Goal: Task Accomplishment & Management: Complete application form

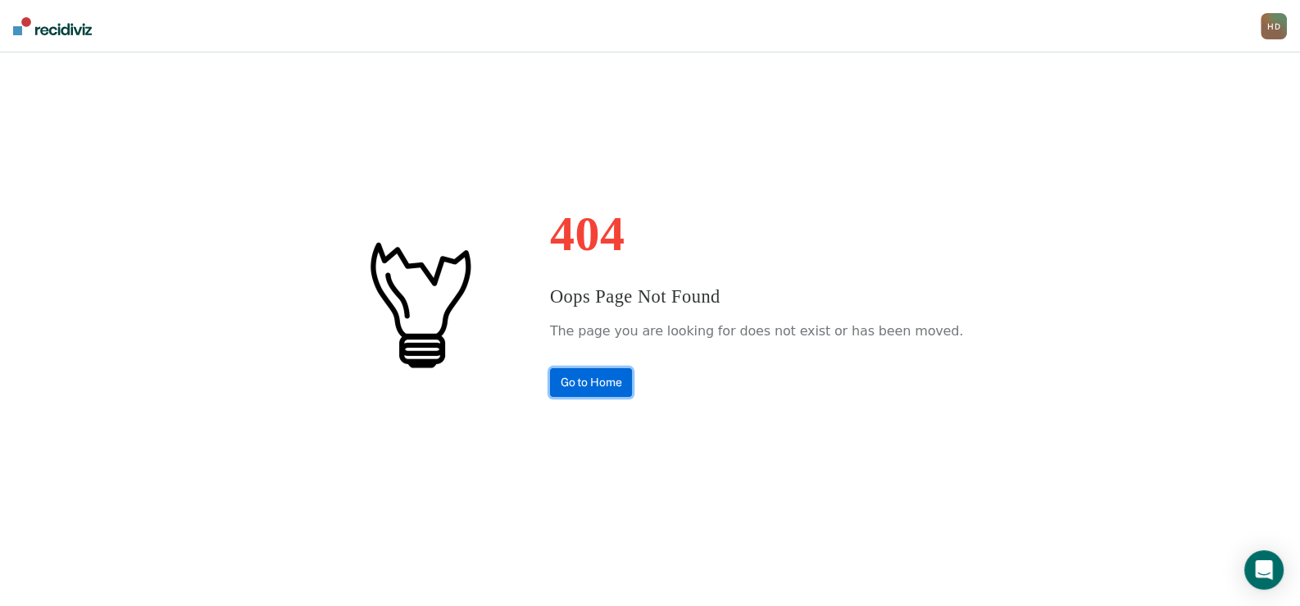
click at [605, 379] on link "Go to Home" at bounding box center [591, 382] width 83 height 29
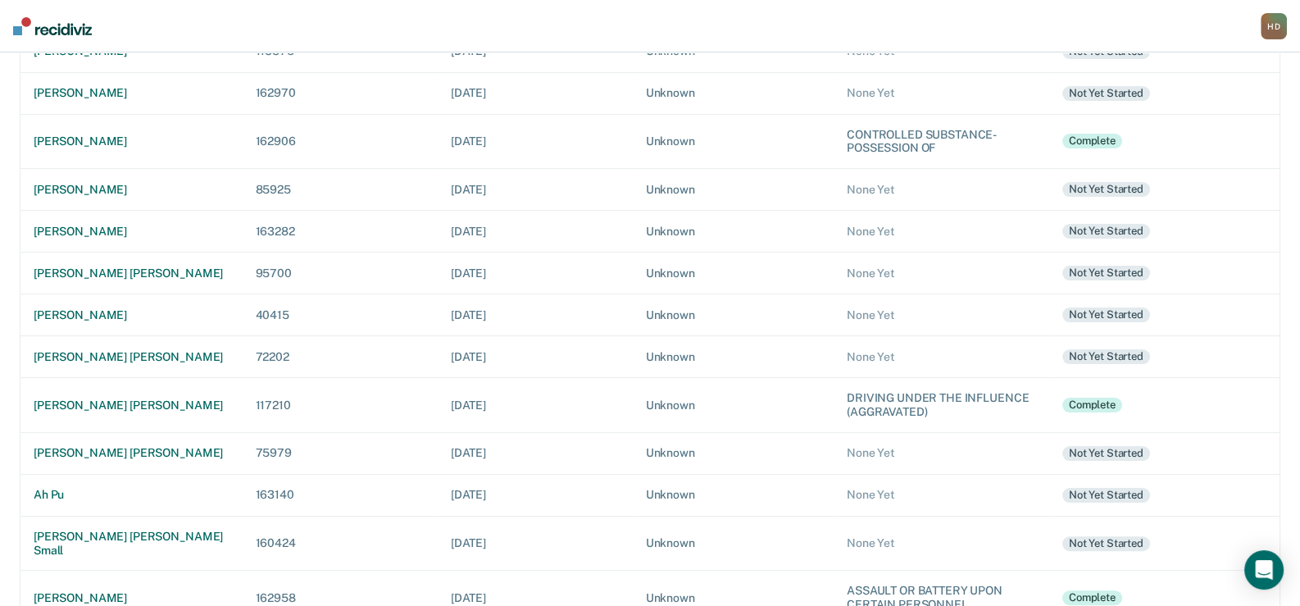
scroll to position [492, 0]
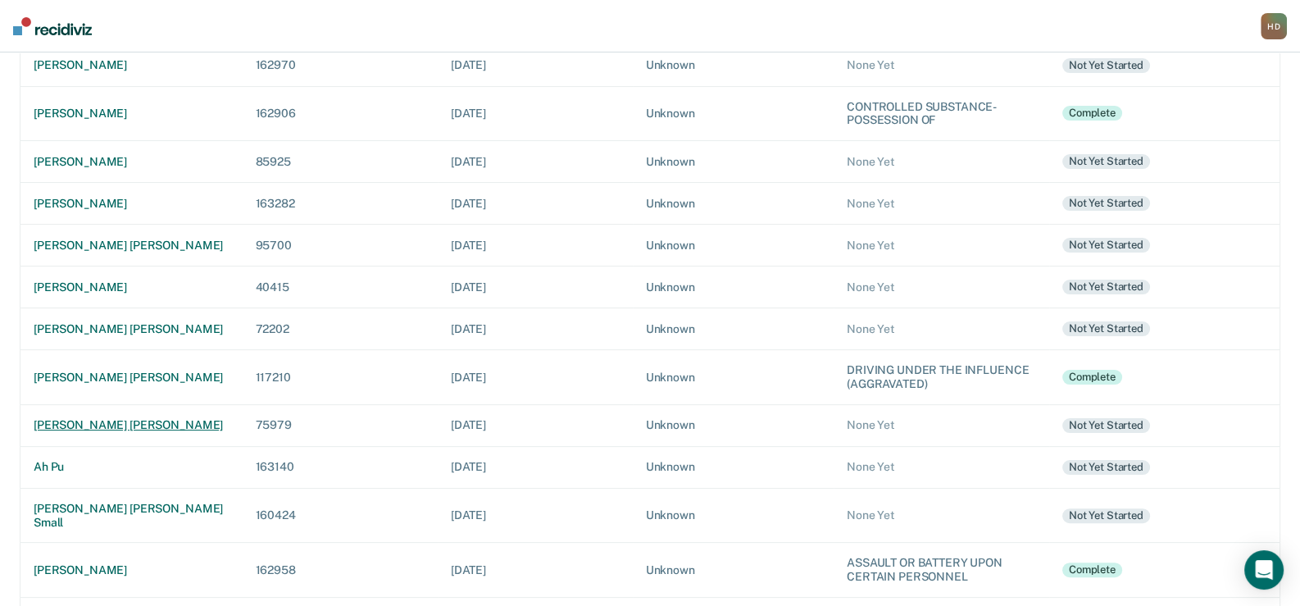
click at [118, 418] on div "[PERSON_NAME] [PERSON_NAME]" at bounding box center [132, 425] width 196 height 14
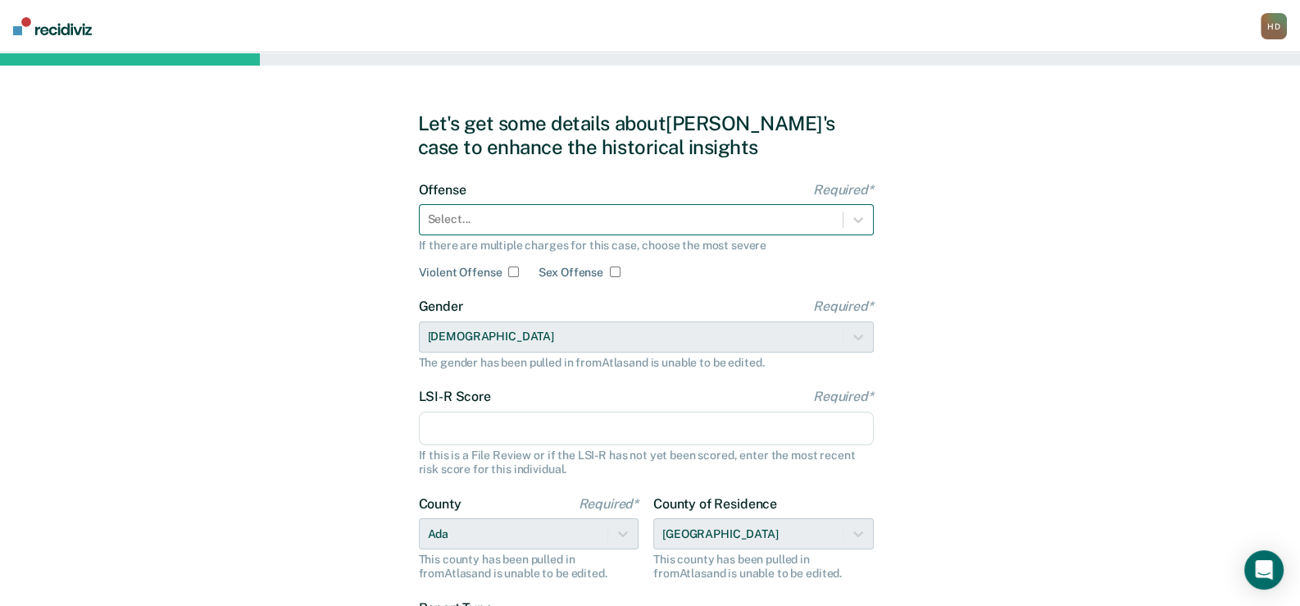
click at [537, 217] on div at bounding box center [631, 219] width 407 height 17
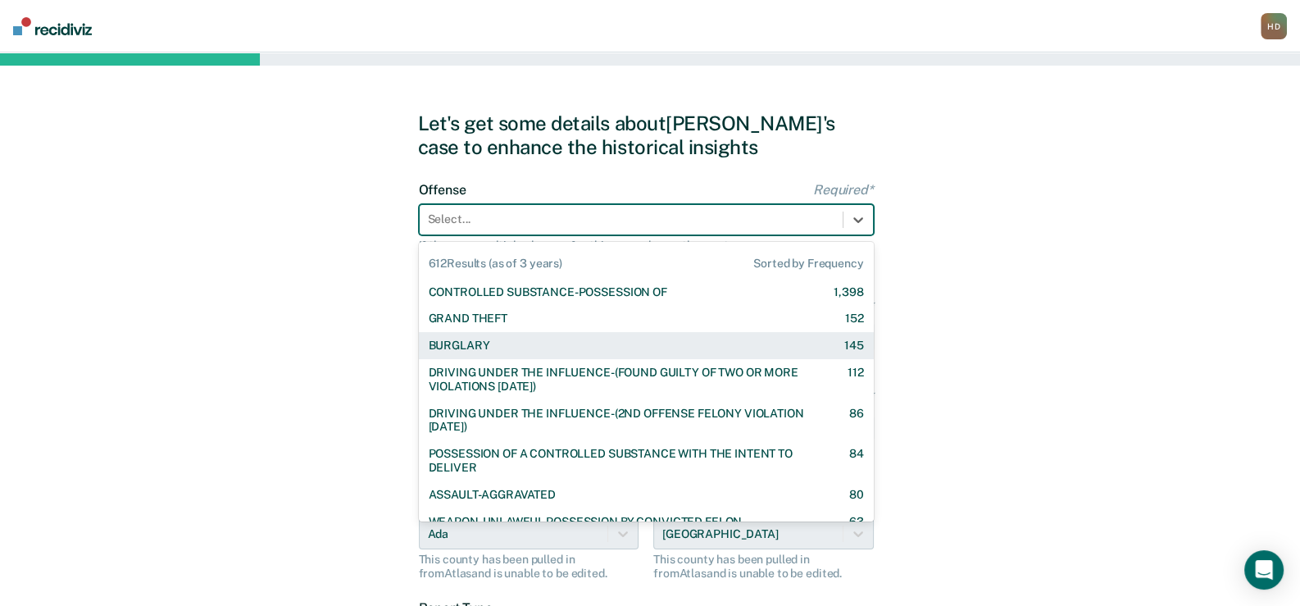
click at [477, 333] on div "BURGLARY 145" at bounding box center [646, 345] width 455 height 27
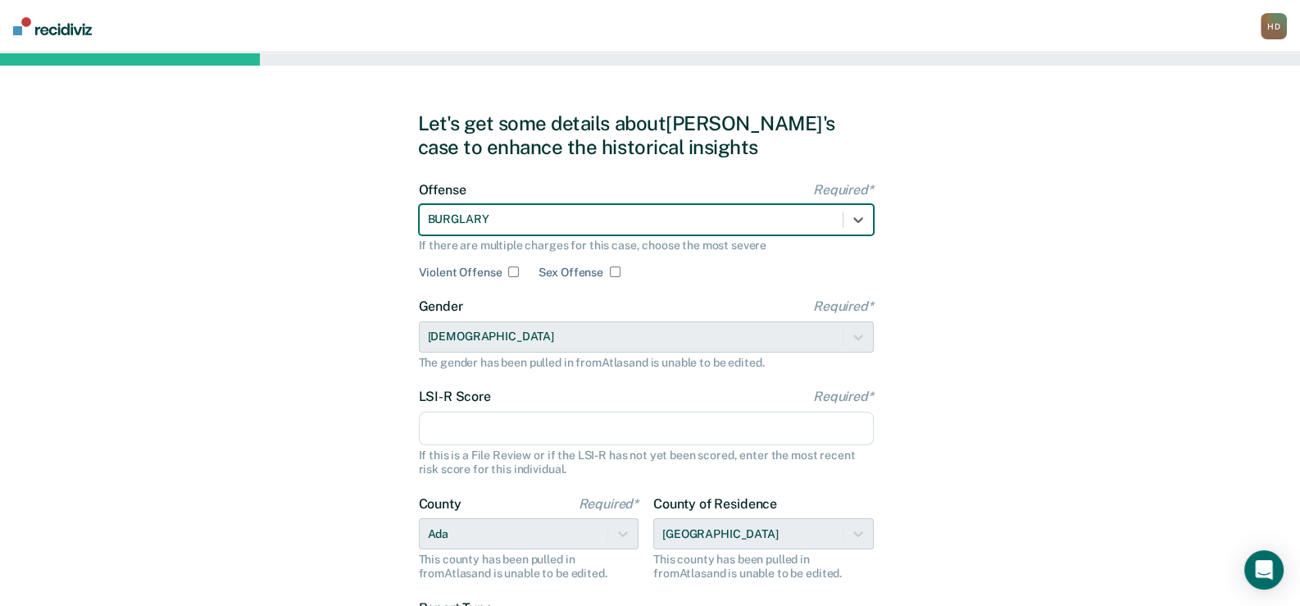
scroll to position [81, 0]
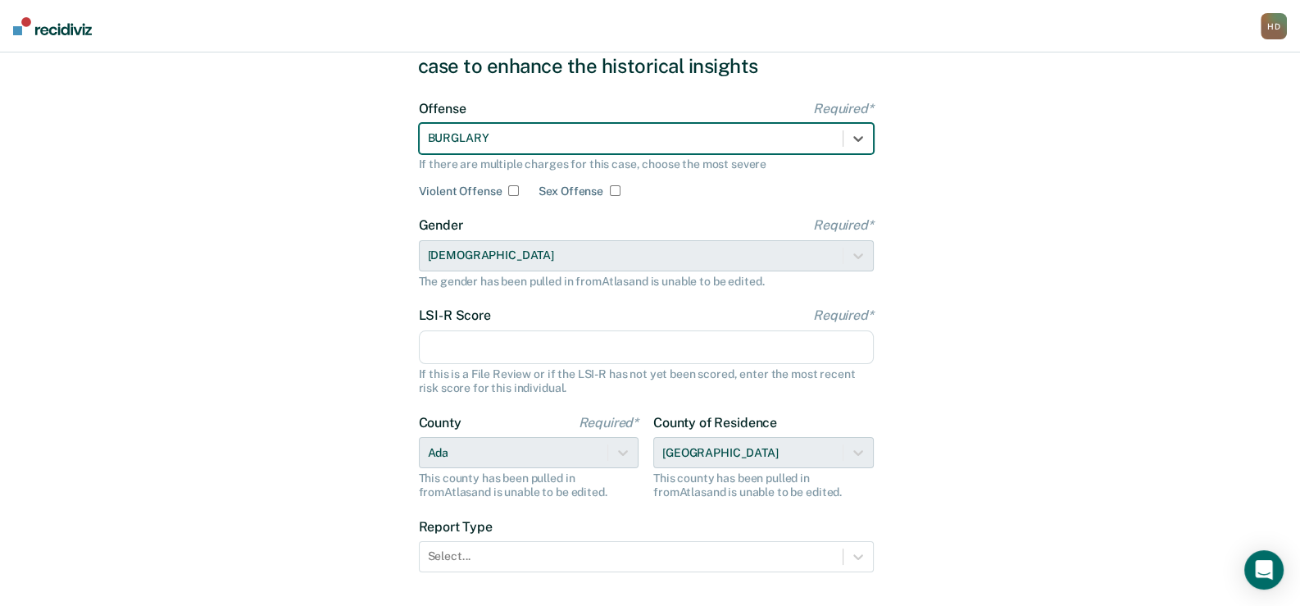
click at [471, 345] on input "LSI-R Score Required*" at bounding box center [646, 347] width 455 height 34
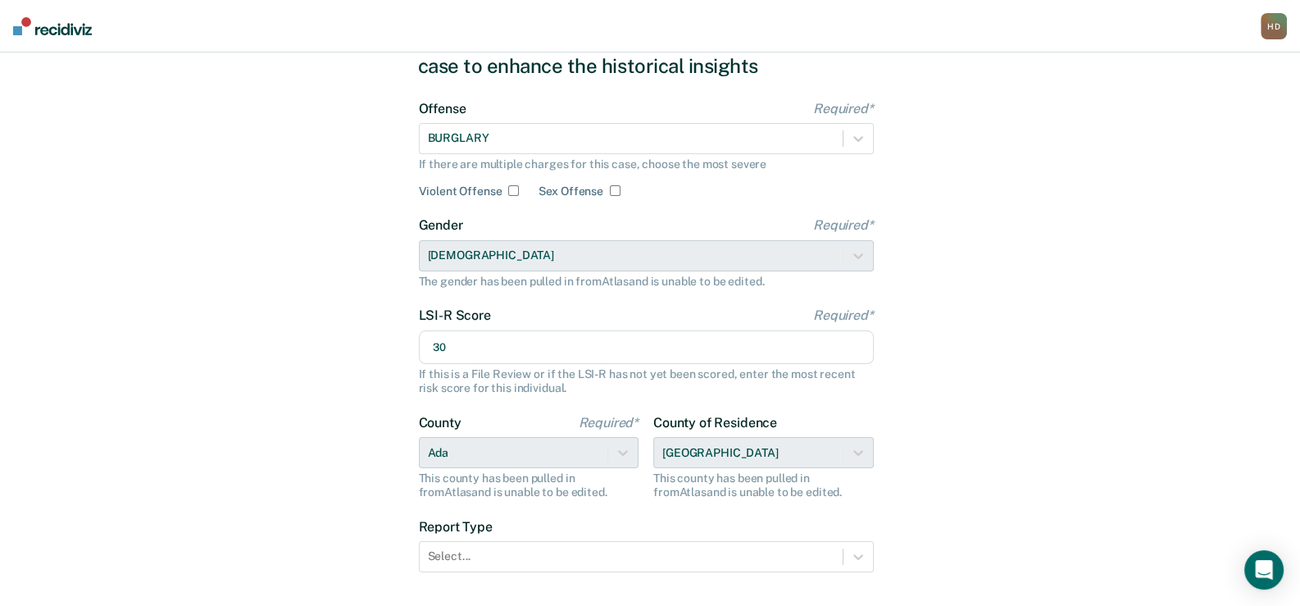
type input "30"
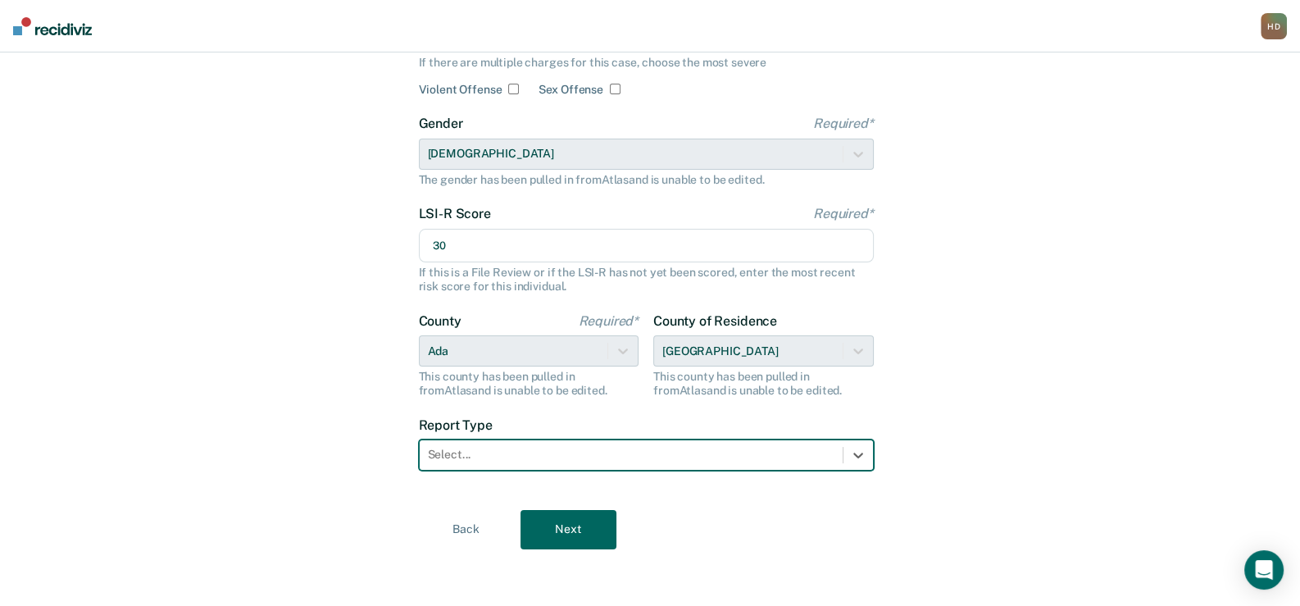
scroll to position [184, 0]
click at [863, 454] on icon at bounding box center [858, 454] width 16 height 16
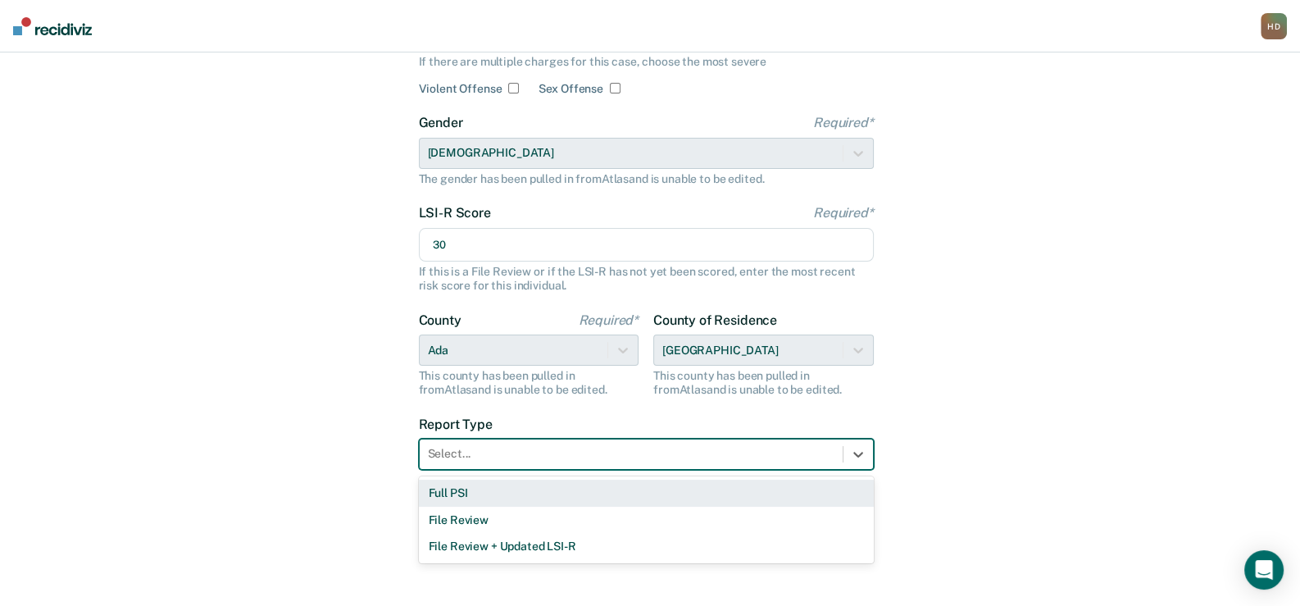
click at [443, 487] on div "Full PSI" at bounding box center [646, 493] width 455 height 27
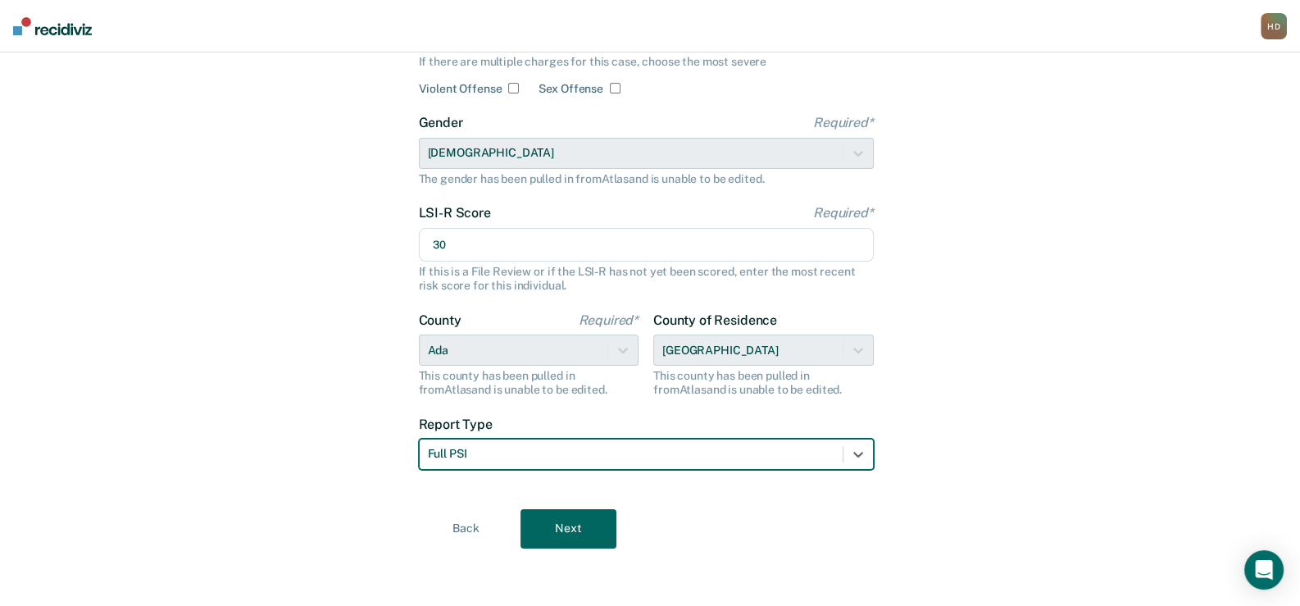
click at [591, 525] on button "Next" at bounding box center [569, 528] width 96 height 39
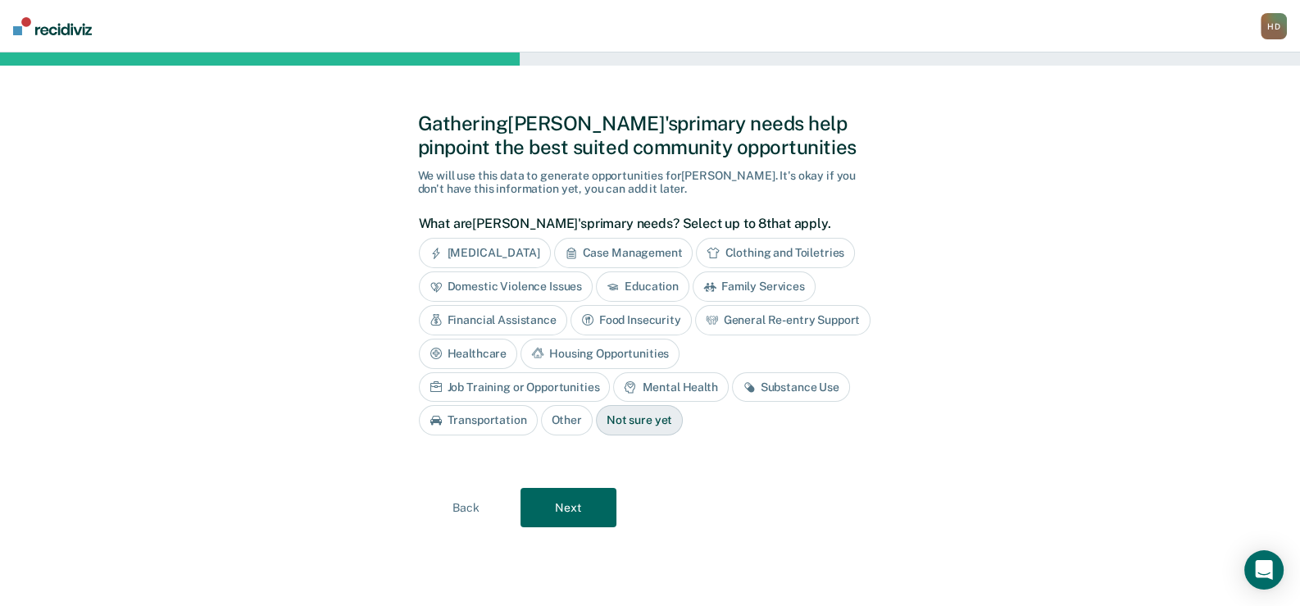
scroll to position [0, 0]
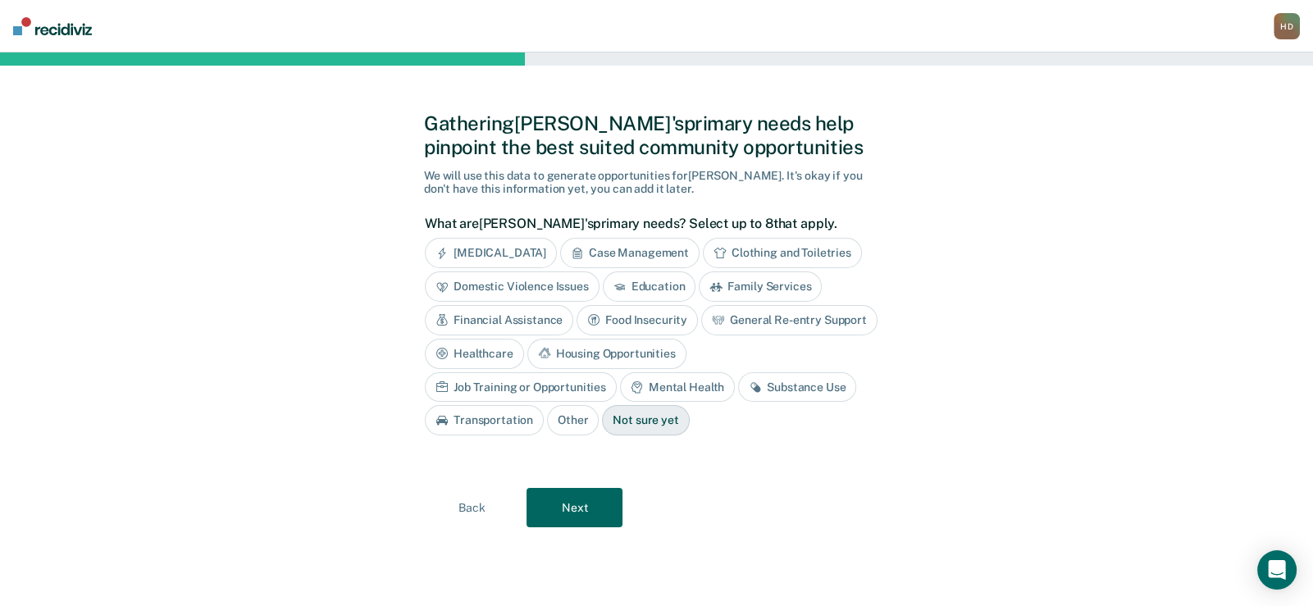
click at [638, 248] on div "Case Management" at bounding box center [629, 253] width 139 height 30
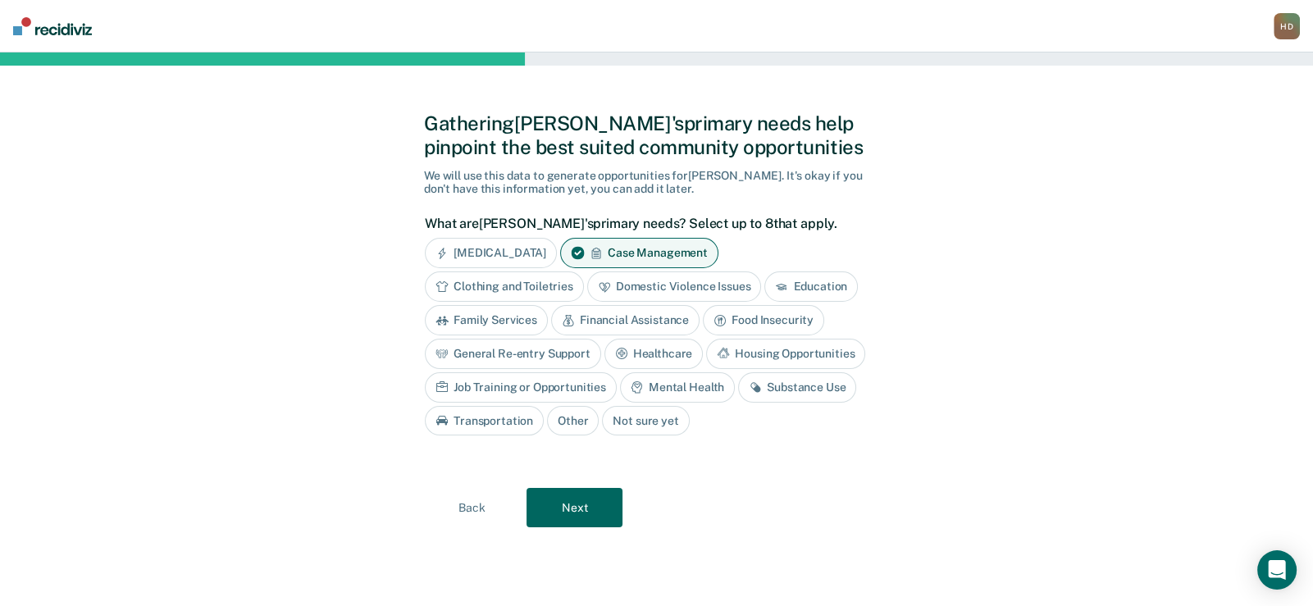
click at [766, 348] on div "Housing Opportunities" at bounding box center [785, 354] width 159 height 30
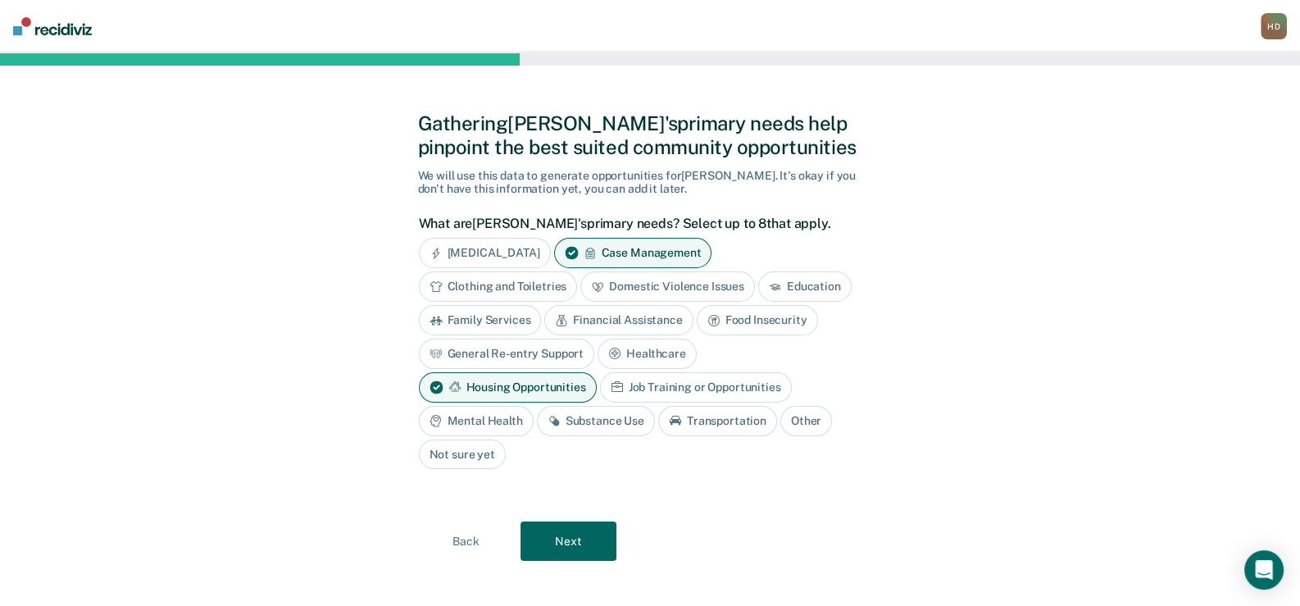
click at [505, 420] on div "Mental Health" at bounding box center [476, 421] width 115 height 30
click at [601, 418] on div "Substance Use" at bounding box center [615, 421] width 118 height 30
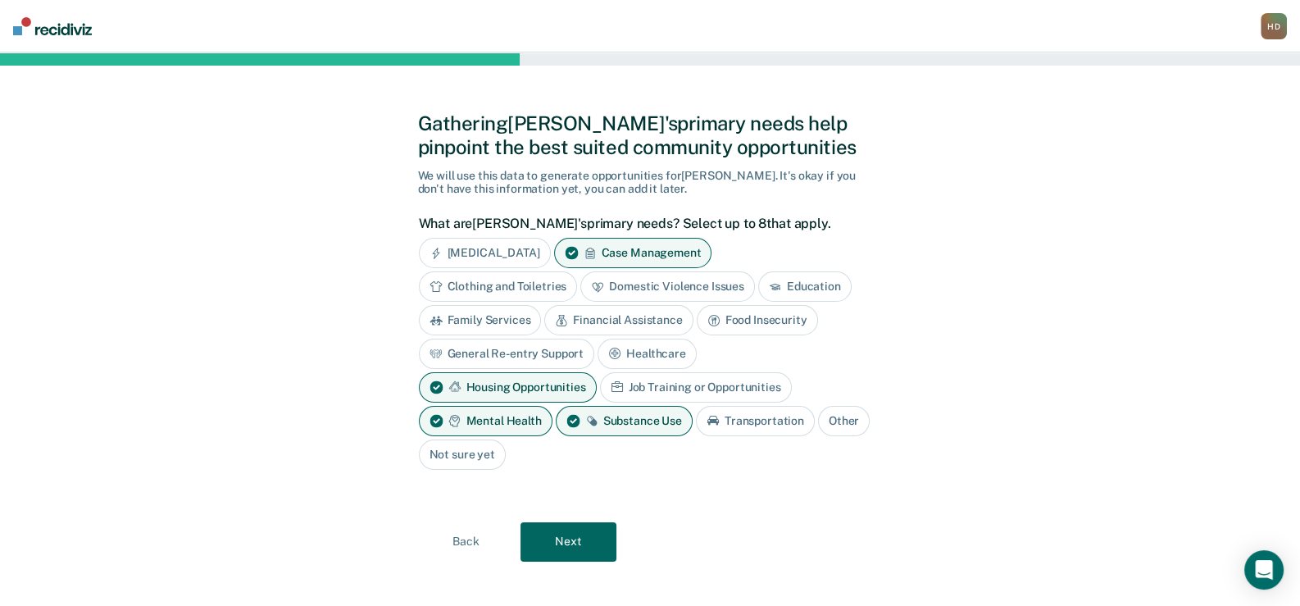
click at [567, 537] on button "Next" at bounding box center [569, 541] width 96 height 39
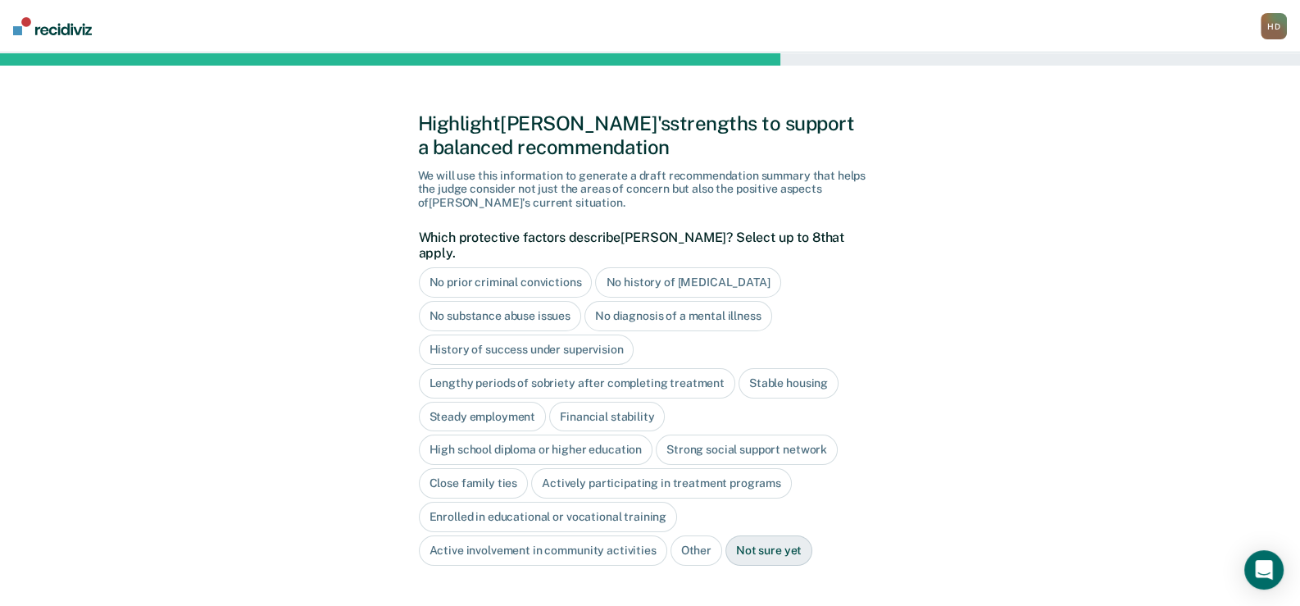
click at [574, 435] on div "High school diploma or higher education" at bounding box center [536, 450] width 235 height 30
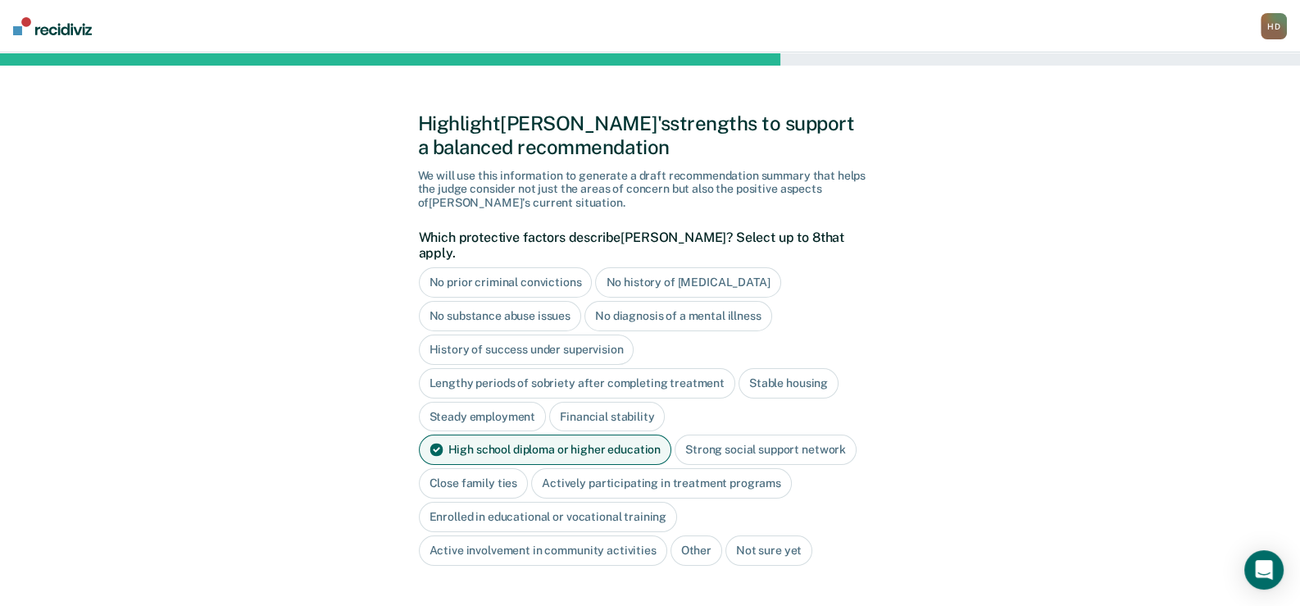
click at [497, 468] on div "Close family ties" at bounding box center [474, 483] width 110 height 30
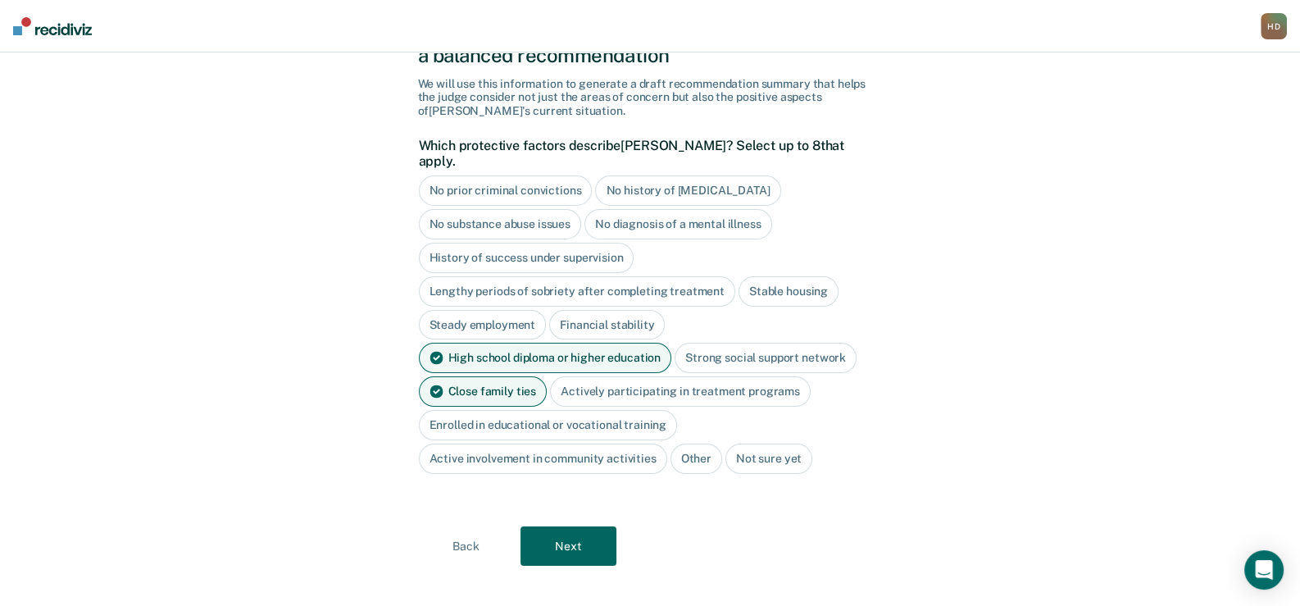
click at [603, 533] on button "Next" at bounding box center [569, 545] width 96 height 39
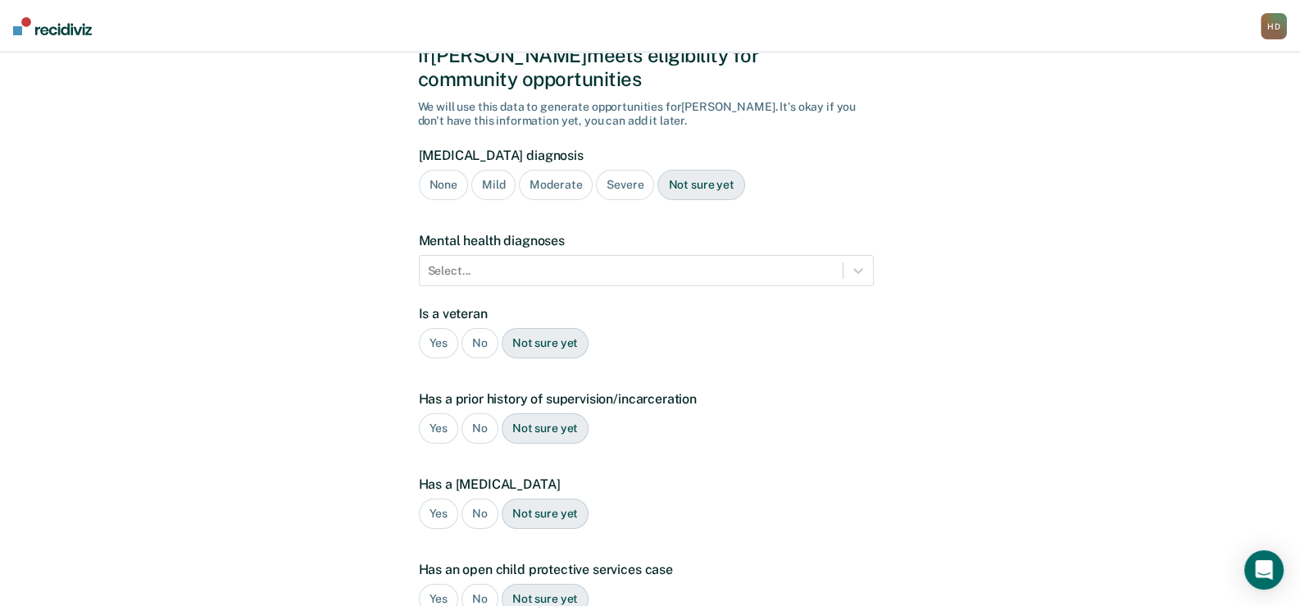
scroll to position [311, 0]
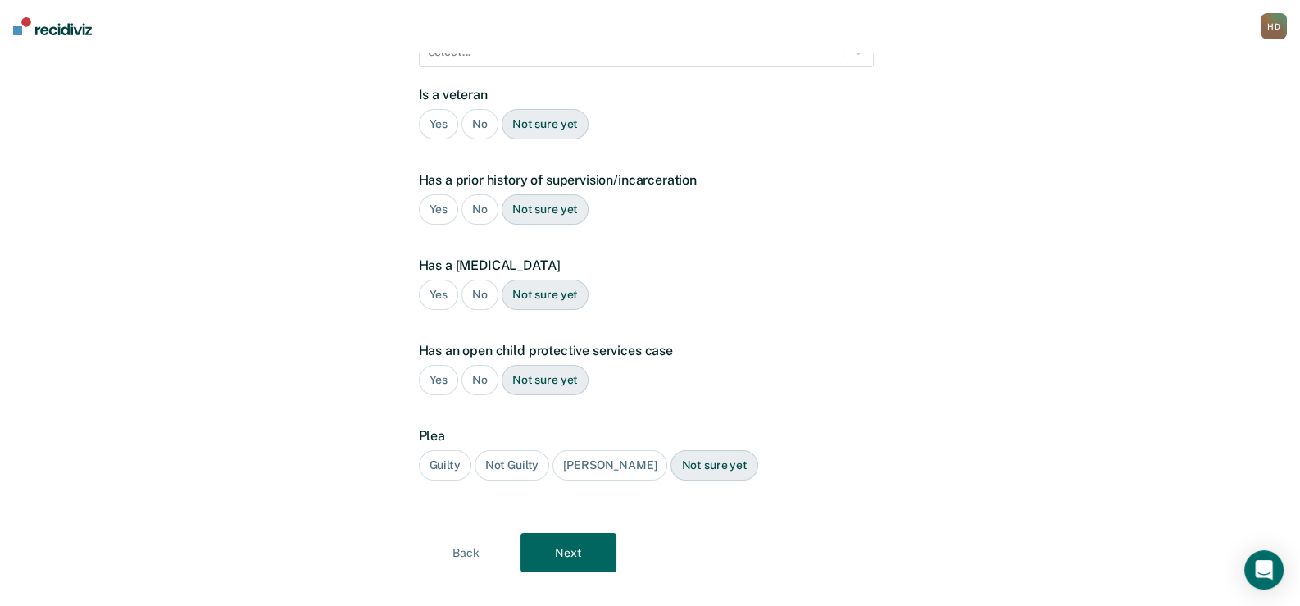
click at [484, 109] on div "No" at bounding box center [480, 124] width 37 height 30
click at [440, 194] on div "Yes" at bounding box center [439, 209] width 40 height 30
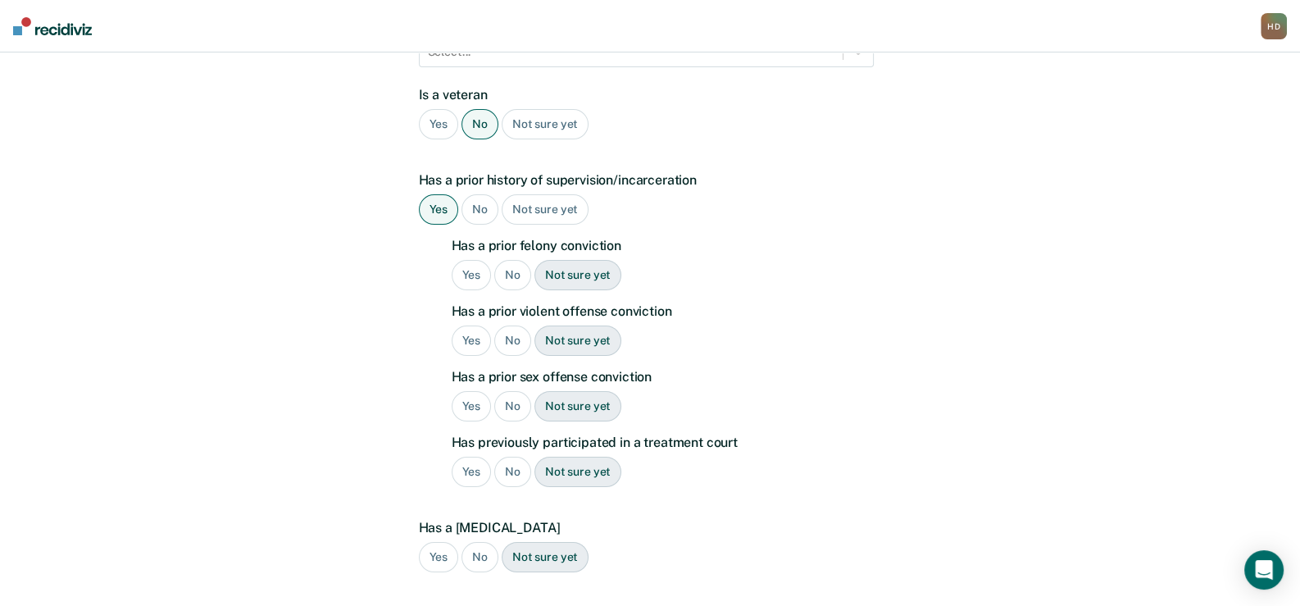
click at [503, 260] on div "No" at bounding box center [512, 275] width 37 height 30
click at [572, 326] on div "Not sure yet" at bounding box center [578, 341] width 87 height 30
click at [467, 326] on div "Yes" at bounding box center [472, 341] width 40 height 30
click at [510, 391] on div "No" at bounding box center [512, 406] width 37 height 30
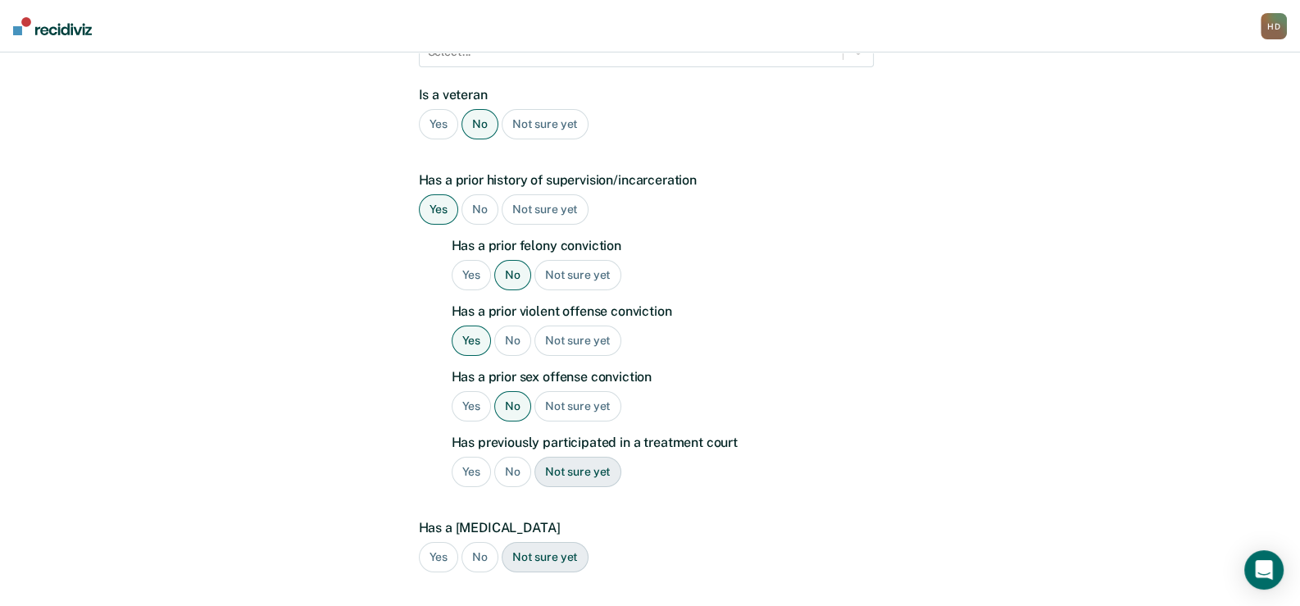
click at [512, 457] on div "No" at bounding box center [512, 472] width 37 height 30
click at [472, 542] on div "No" at bounding box center [480, 557] width 37 height 30
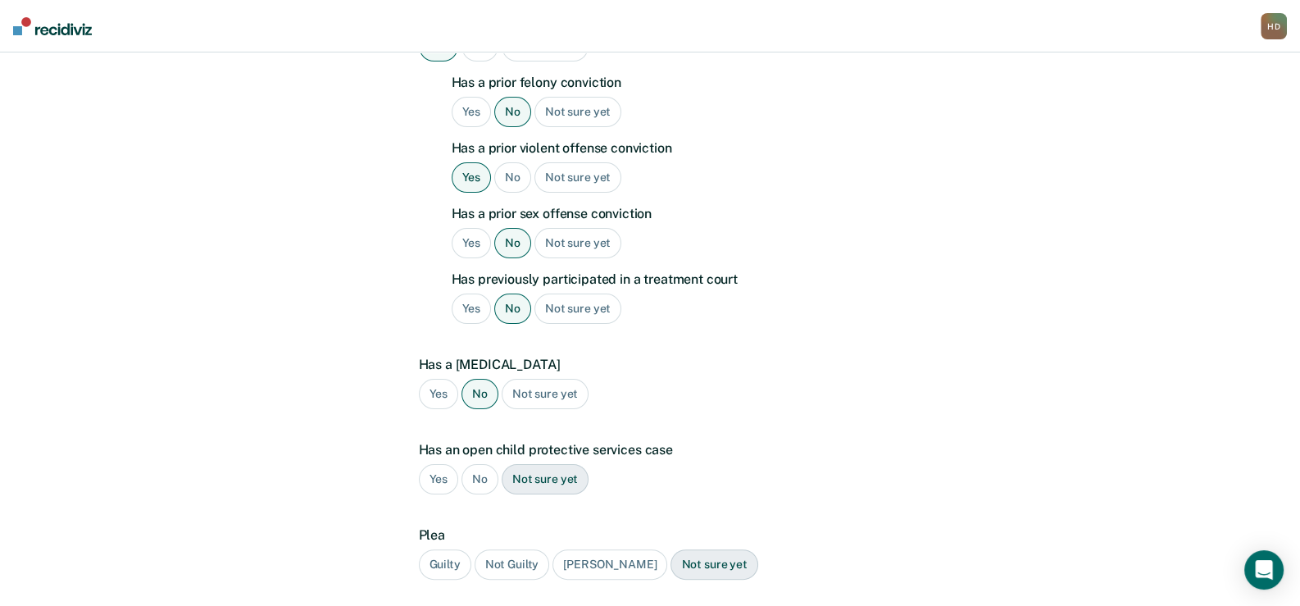
scroll to position [475, 0]
click at [478, 463] on div "No" at bounding box center [480, 478] width 37 height 30
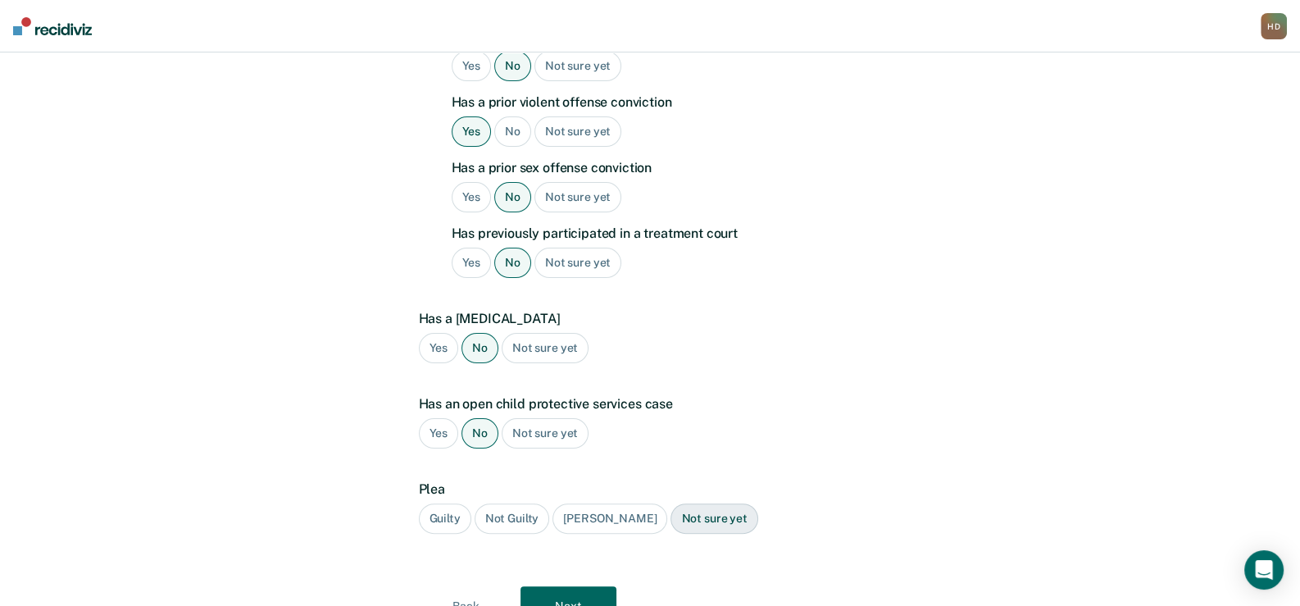
scroll to position [557, 0]
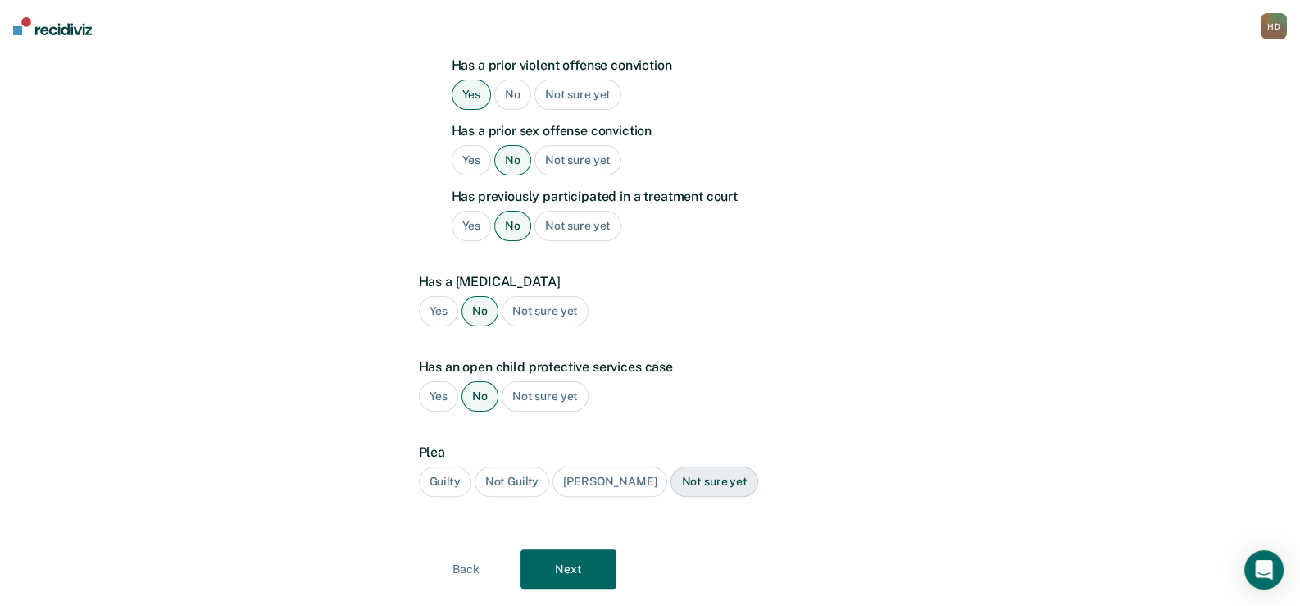
click at [427, 467] on div "Guilty" at bounding box center [445, 482] width 52 height 30
click at [582, 549] on button "Next" at bounding box center [569, 568] width 96 height 39
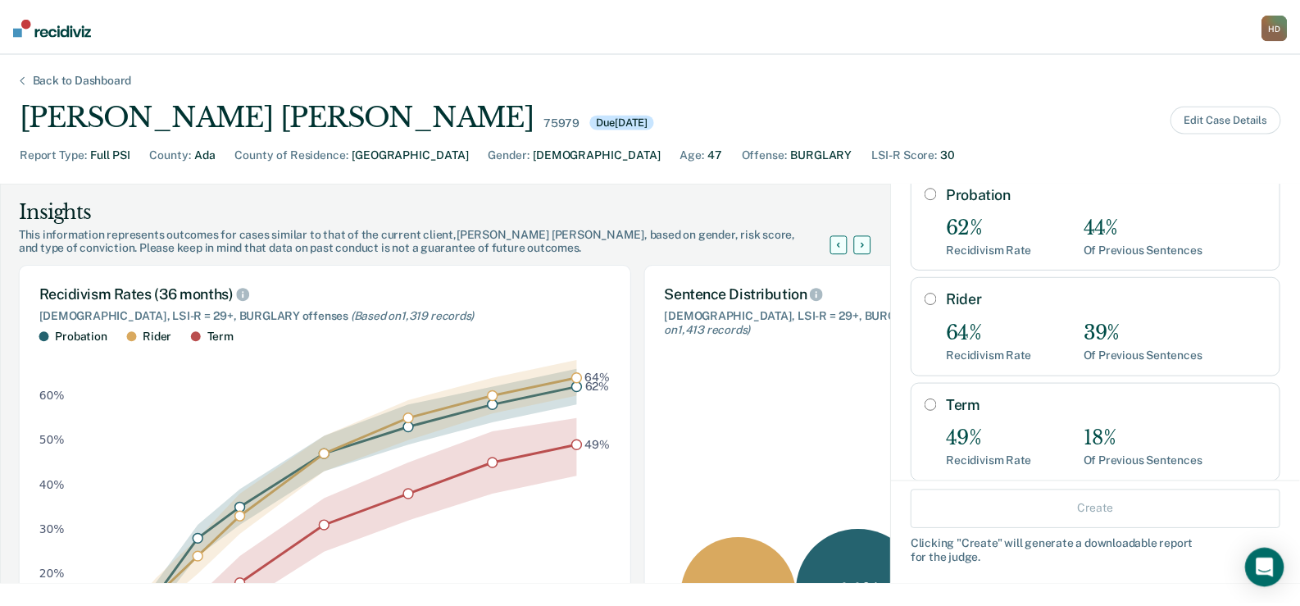
scroll to position [81, 0]
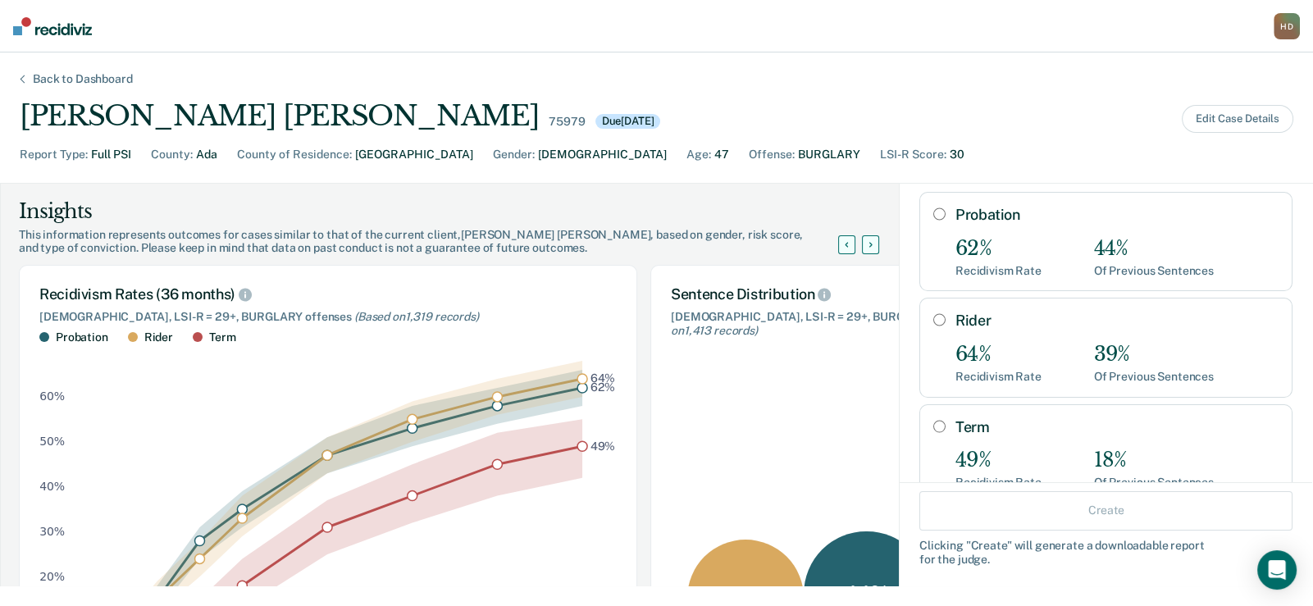
click at [933, 420] on input "Term" at bounding box center [939, 426] width 12 height 13
radio input "true"
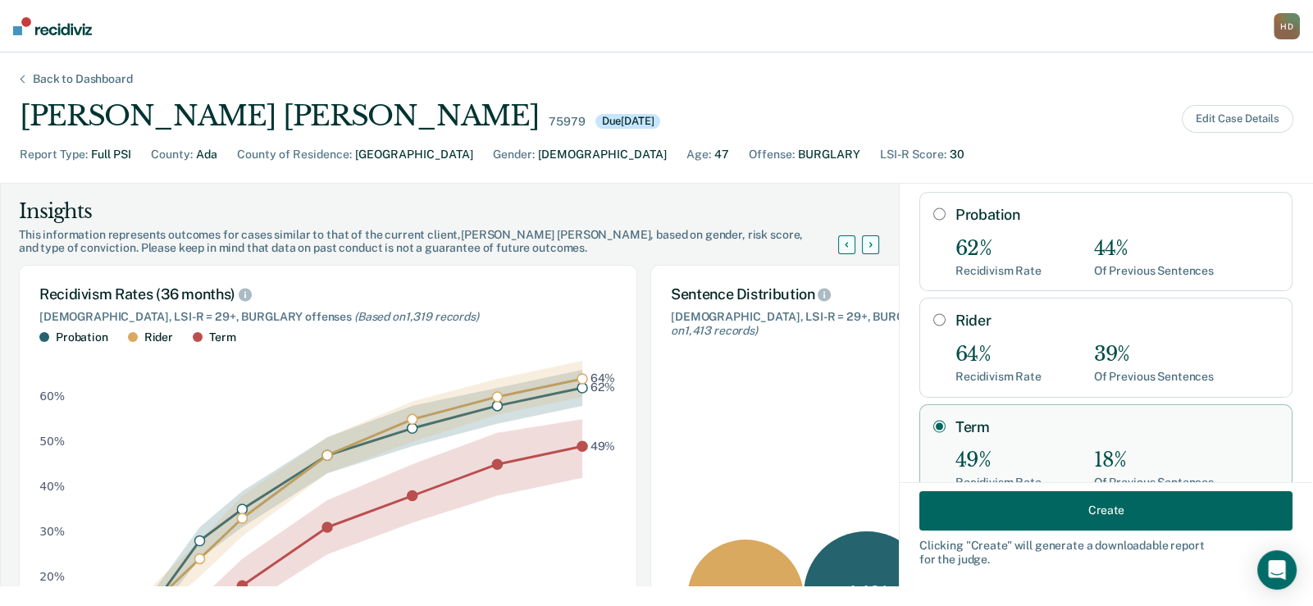
click at [964, 511] on button "Create" at bounding box center [1105, 509] width 373 height 39
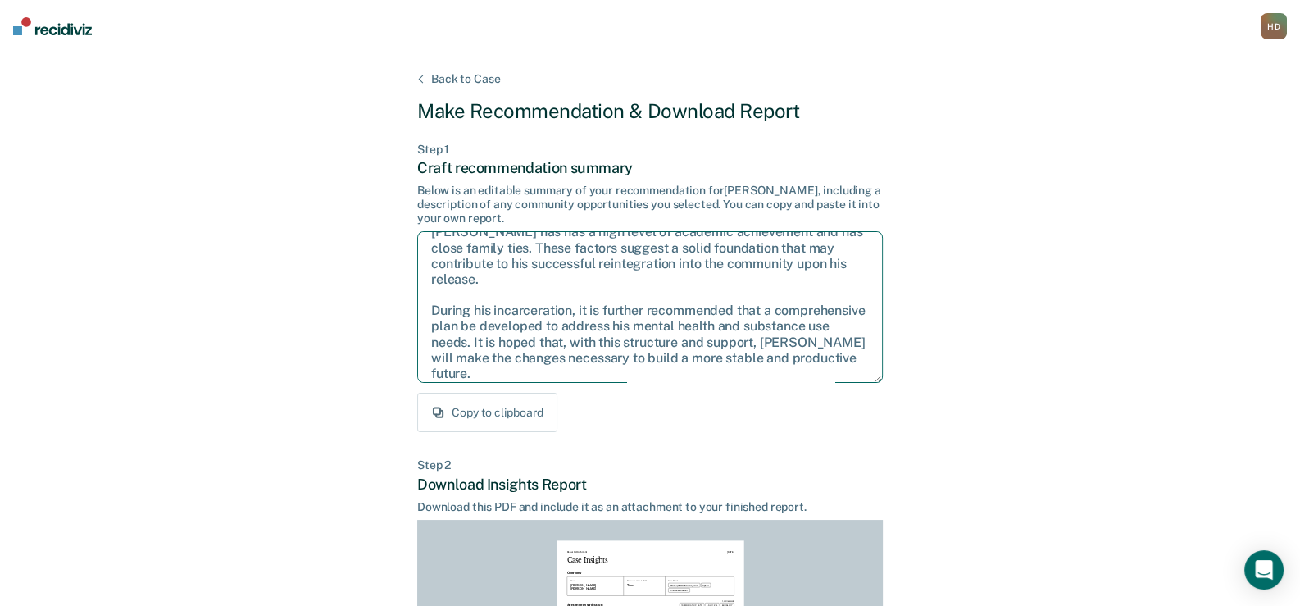
scroll to position [105, 0]
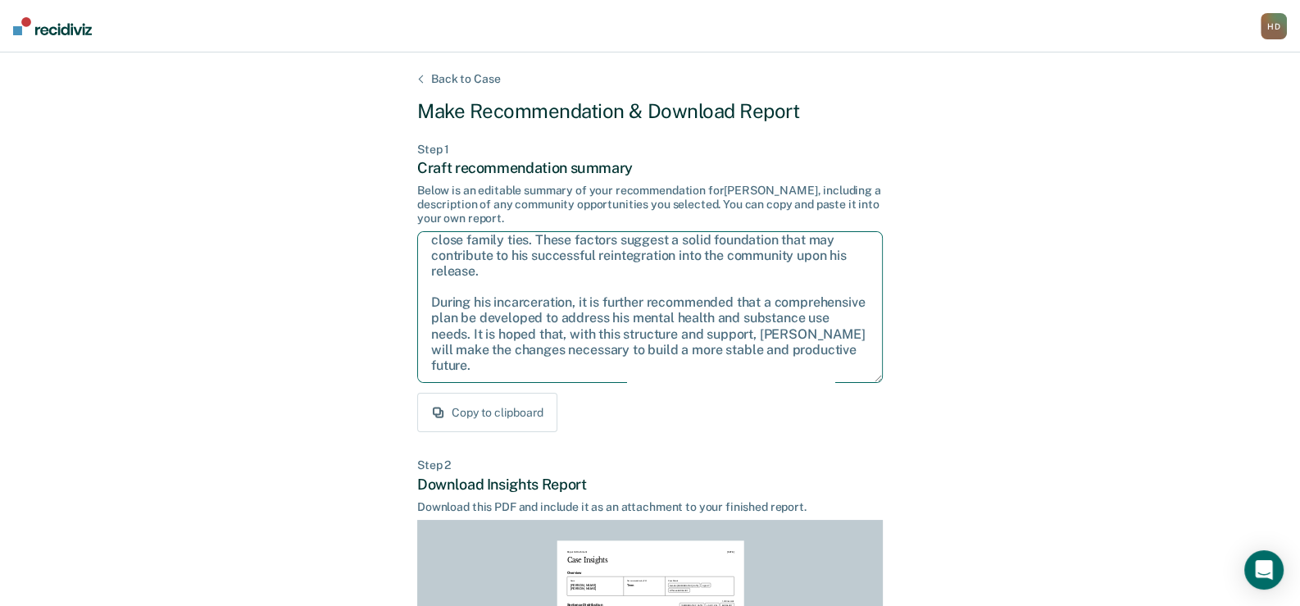
drag, startPoint x: 425, startPoint y: 248, endPoint x: 816, endPoint y: 366, distance: 408.6
click at [816, 366] on textarea "Given the circumstances of this case, it is recommended that [PERSON_NAME] be s…" at bounding box center [650, 307] width 466 height 152
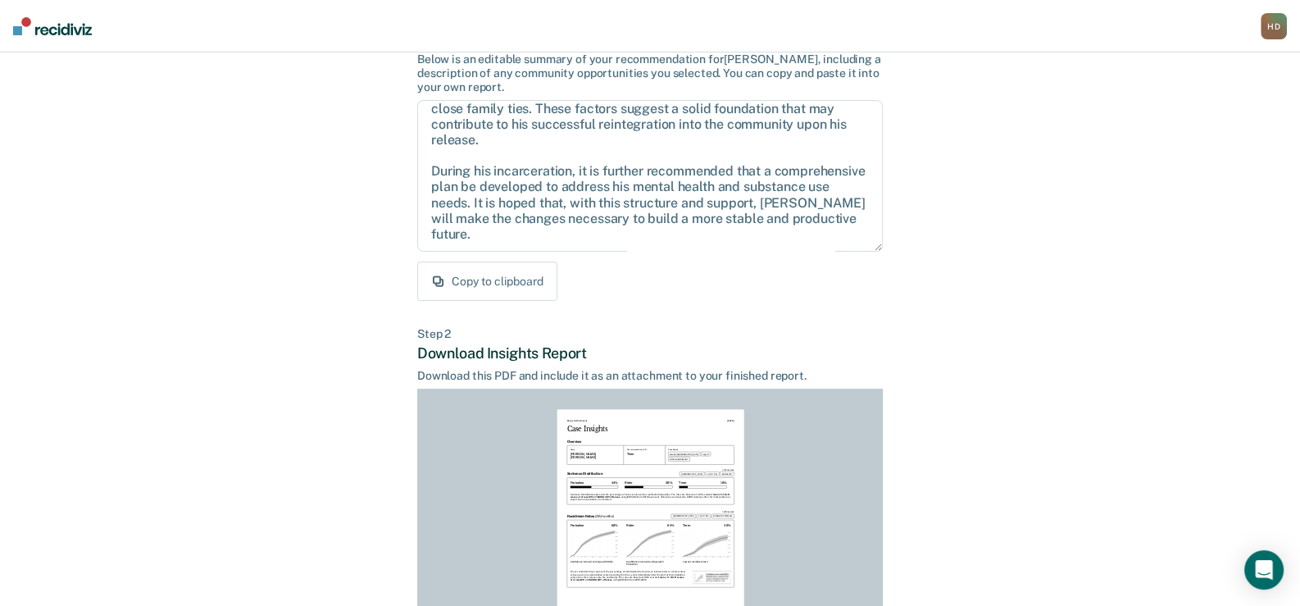
scroll to position [328, 0]
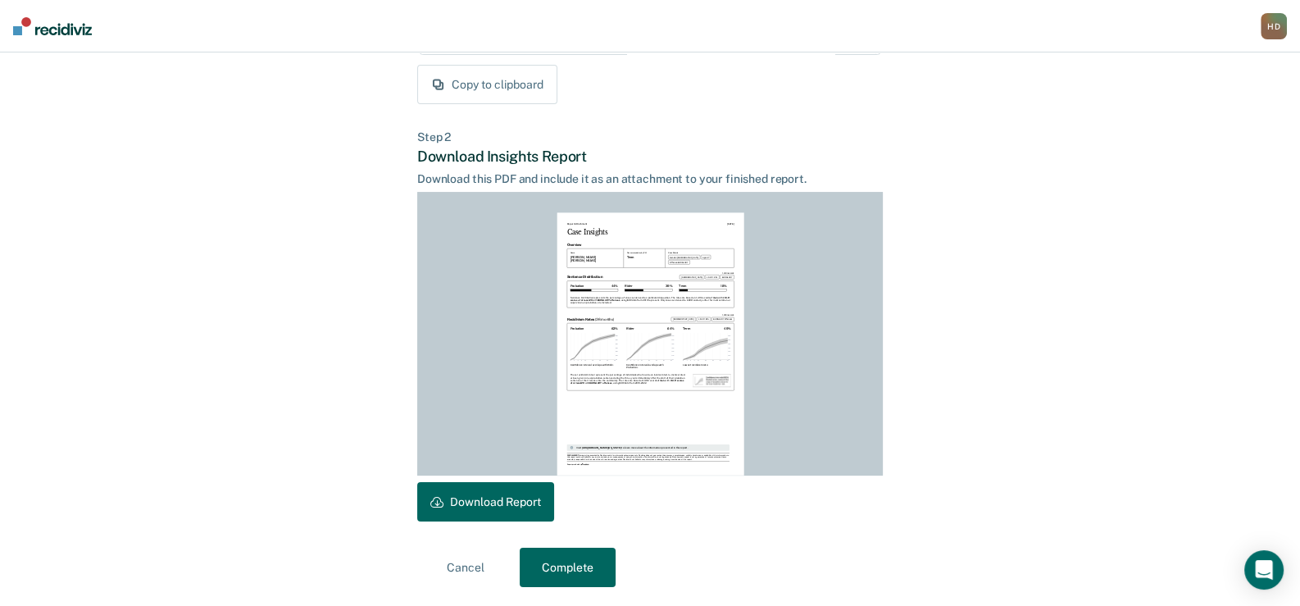
click at [501, 494] on button "Download Report" at bounding box center [485, 501] width 137 height 39
click at [582, 563] on button "Complete" at bounding box center [568, 567] width 96 height 39
